Goal: Complete application form

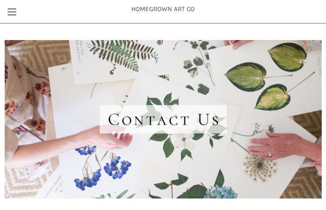
type input "pzeUXgdIc"
type input "[EMAIL_ADDRESS][DOMAIN_NAME]"
type input "doOponlAqdEYGe"
type input "xovHoemJ"
type input "[EMAIL_ADDRESS][DOMAIN_NAME]"
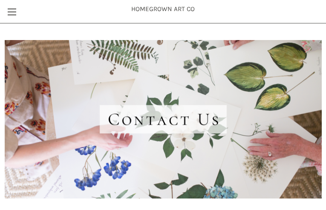
type input "ShlRoqWGFv"
